Goal: Task Accomplishment & Management: Manage account settings

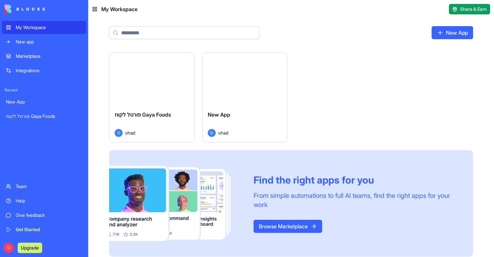
click at [154, 77] on button "Launch" at bounding box center [151, 79] width 49 height 13
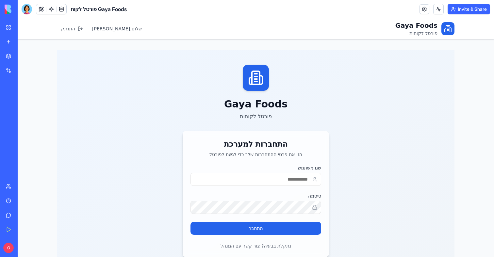
click at [38, 8] on button at bounding box center [41, 9] width 10 height 10
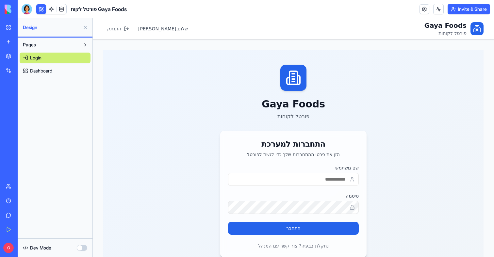
click at [44, 68] on span "Dashboard" at bounding box center [41, 71] width 22 height 7
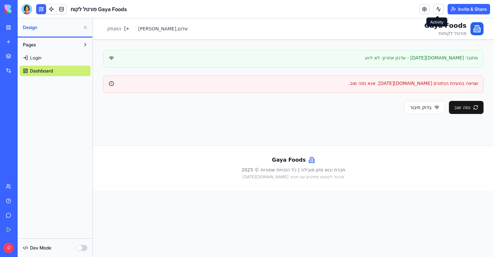
click at [434, 10] on button at bounding box center [438, 9] width 10 height 10
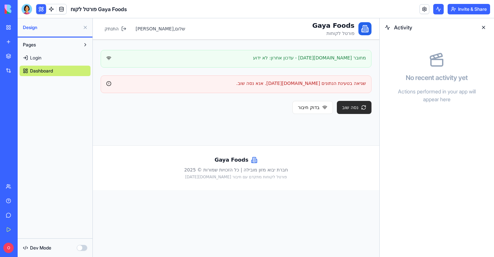
click at [348, 108] on button "נסה שוב" at bounding box center [354, 107] width 35 height 13
click at [356, 111] on button "נסה שוב" at bounding box center [354, 107] width 35 height 13
click at [49, 9] on link at bounding box center [51, 9] width 10 height 10
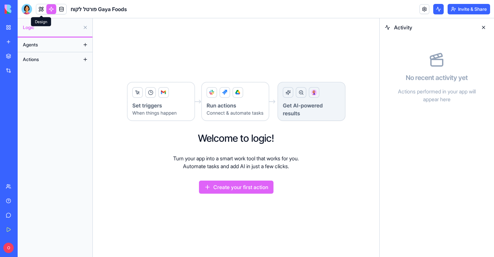
click at [43, 10] on link at bounding box center [41, 9] width 10 height 10
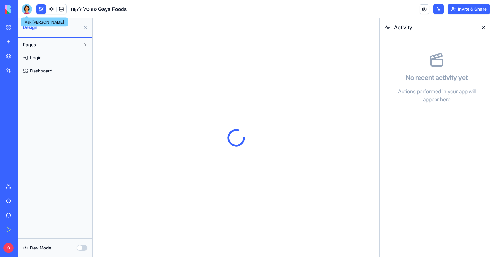
click at [27, 8] on div at bounding box center [27, 9] width 10 height 10
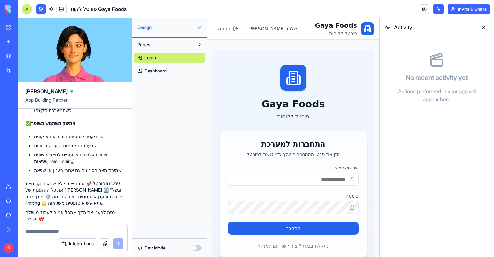
scroll to position [1656, 0]
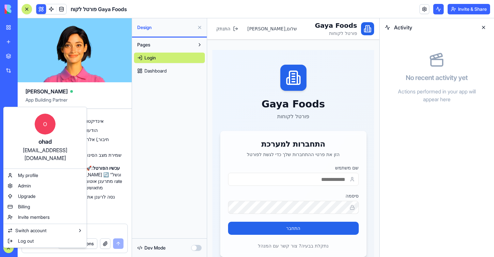
click at [27, 151] on div "[EMAIL_ADDRESS][DOMAIN_NAME]" at bounding box center [45, 154] width 70 height 16
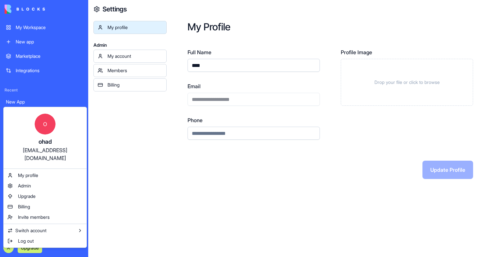
click at [213, 97] on html "**********" at bounding box center [247, 128] width 494 height 257
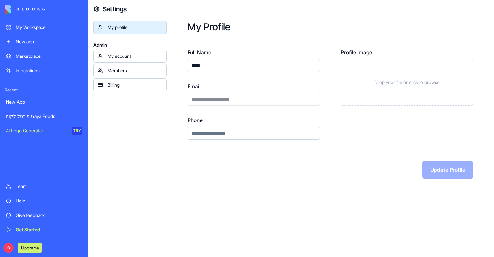
click at [213, 97] on div "**********" at bounding box center [254, 94] width 132 height 24
click at [212, 110] on div "**********" at bounding box center [254, 94] width 132 height 92
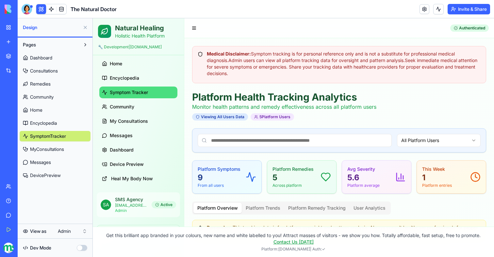
click at [10, 29] on link "My Workspace" at bounding box center [15, 27] width 26 height 13
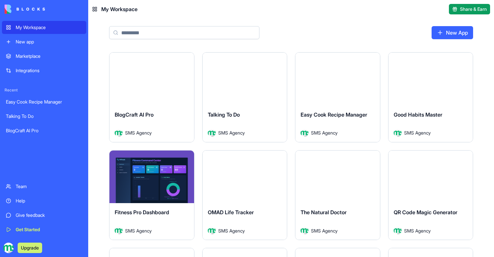
click at [139, 111] on div "BlogCraft AI Pro" at bounding box center [152, 120] width 74 height 18
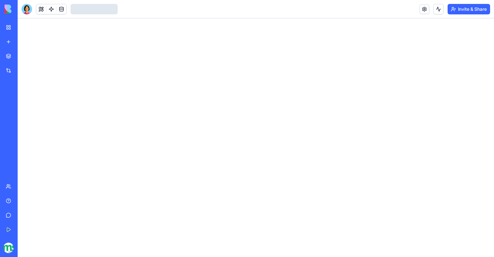
click at [61, 10] on link at bounding box center [62, 9] width 10 height 10
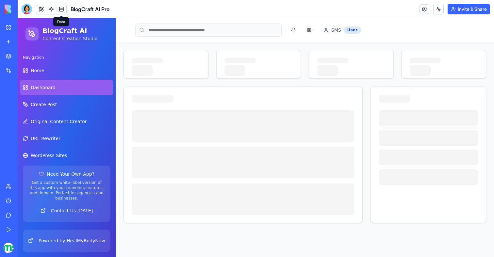
click at [64, 9] on link at bounding box center [62, 9] width 10 height 10
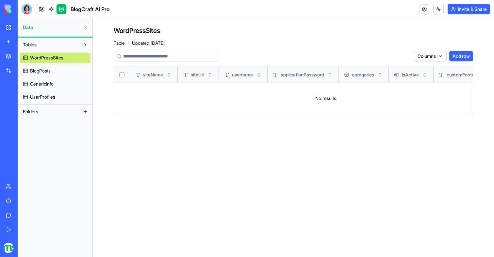
click at [49, 75] on link "BlogPosts" at bounding box center [55, 71] width 71 height 10
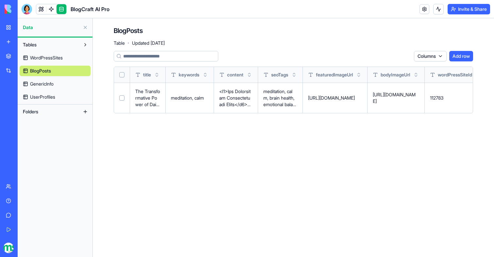
click at [54, 55] on span "WordPressSites" at bounding box center [46, 58] width 33 height 7
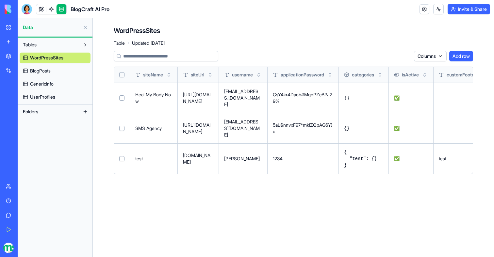
scroll to position [0, 87]
